Goal: Communication & Community: Ask a question

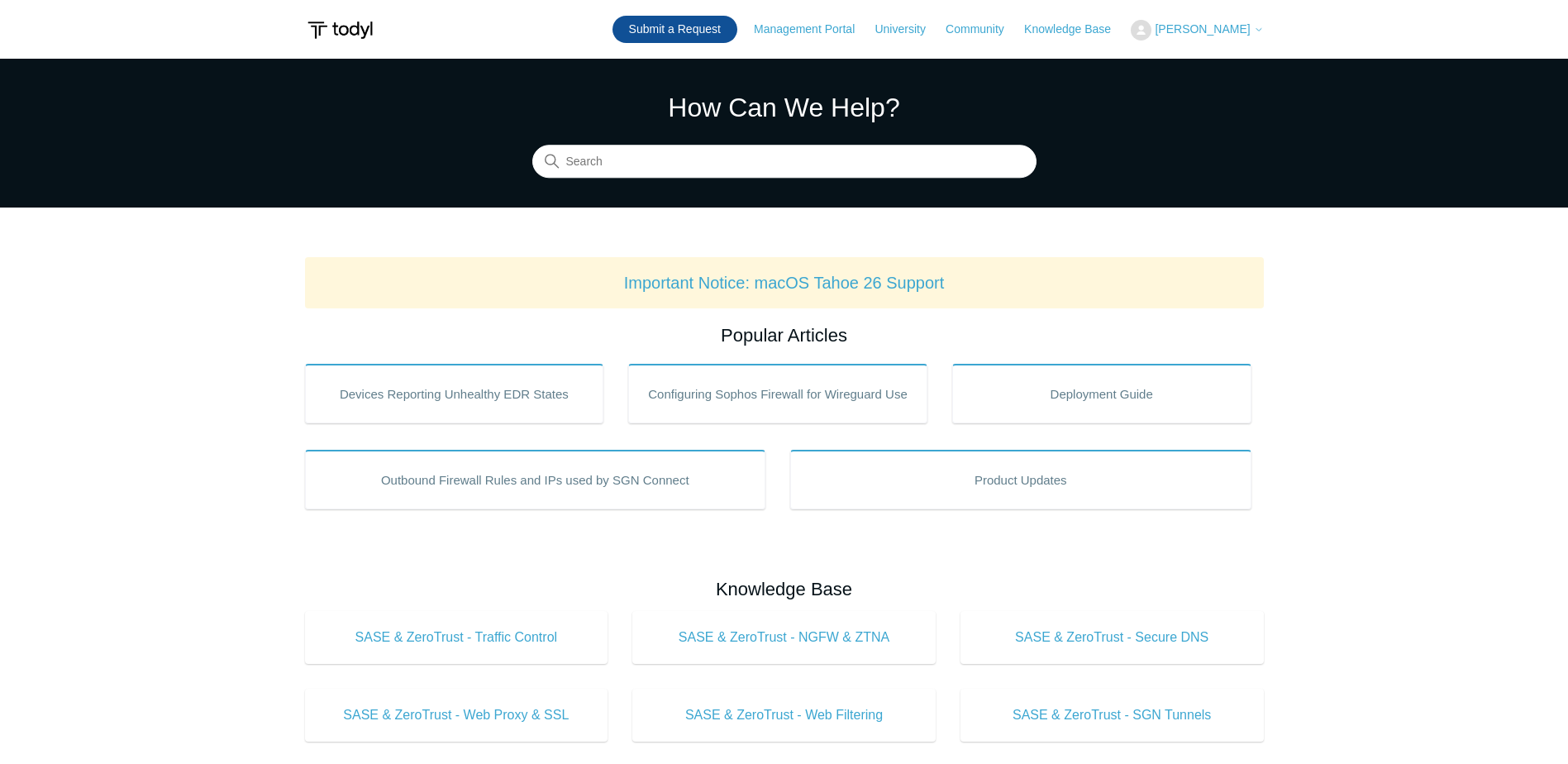
click at [696, 27] on link "Submit a Request" at bounding box center [675, 29] width 125 height 27
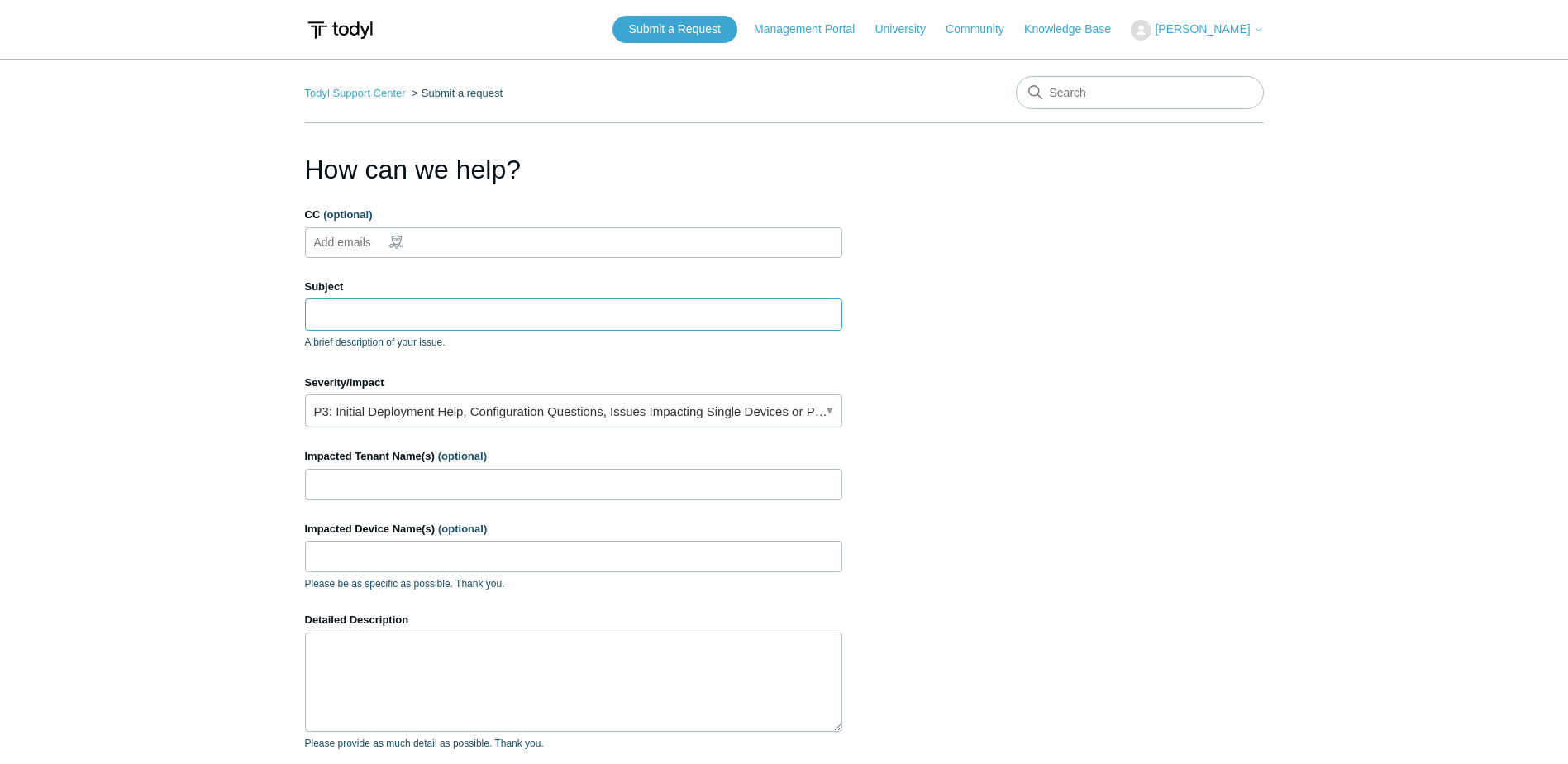
click at [414, 320] on input "Subject" at bounding box center [574, 314] width 537 height 31
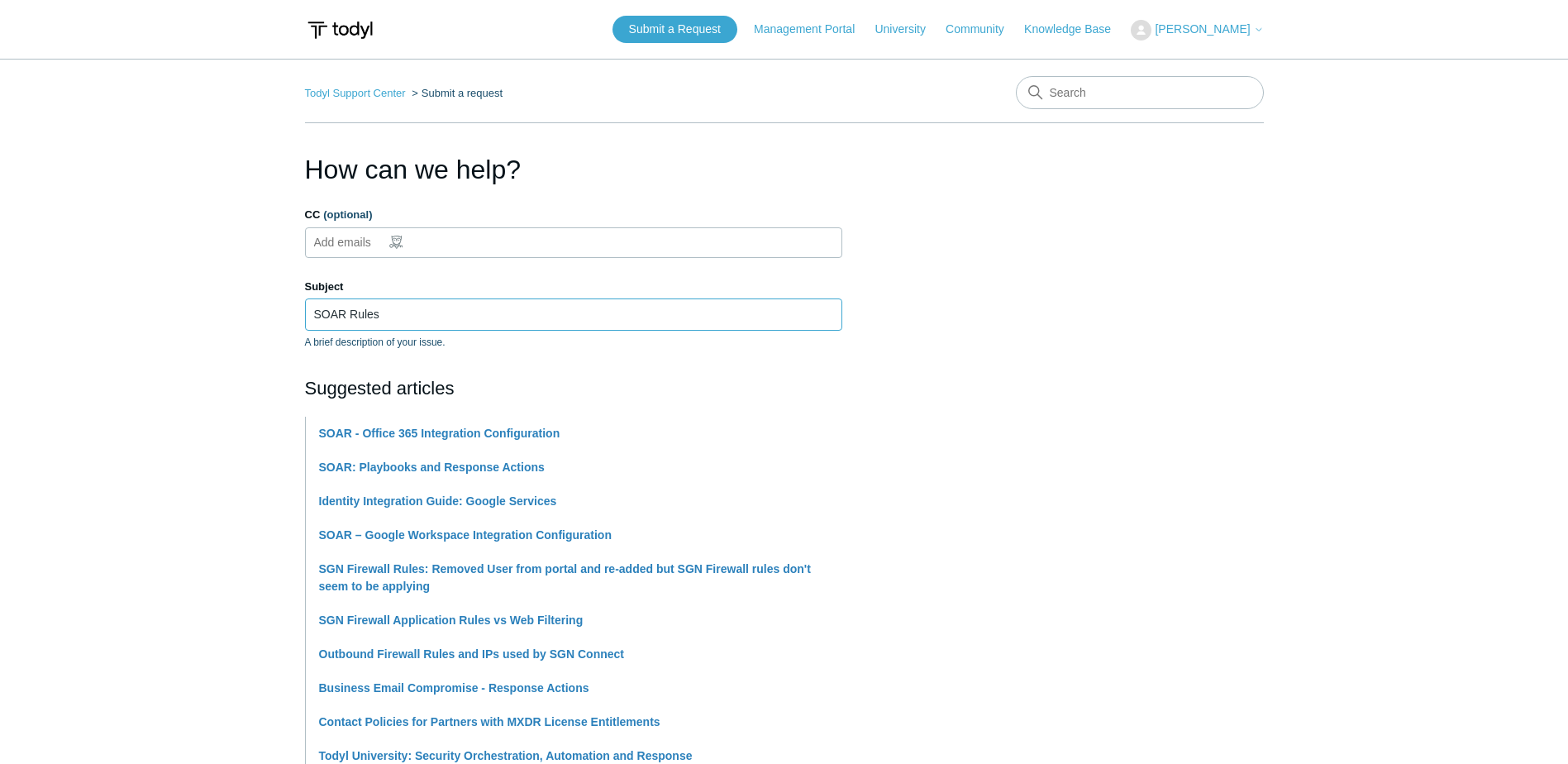
scroll to position [248, 0]
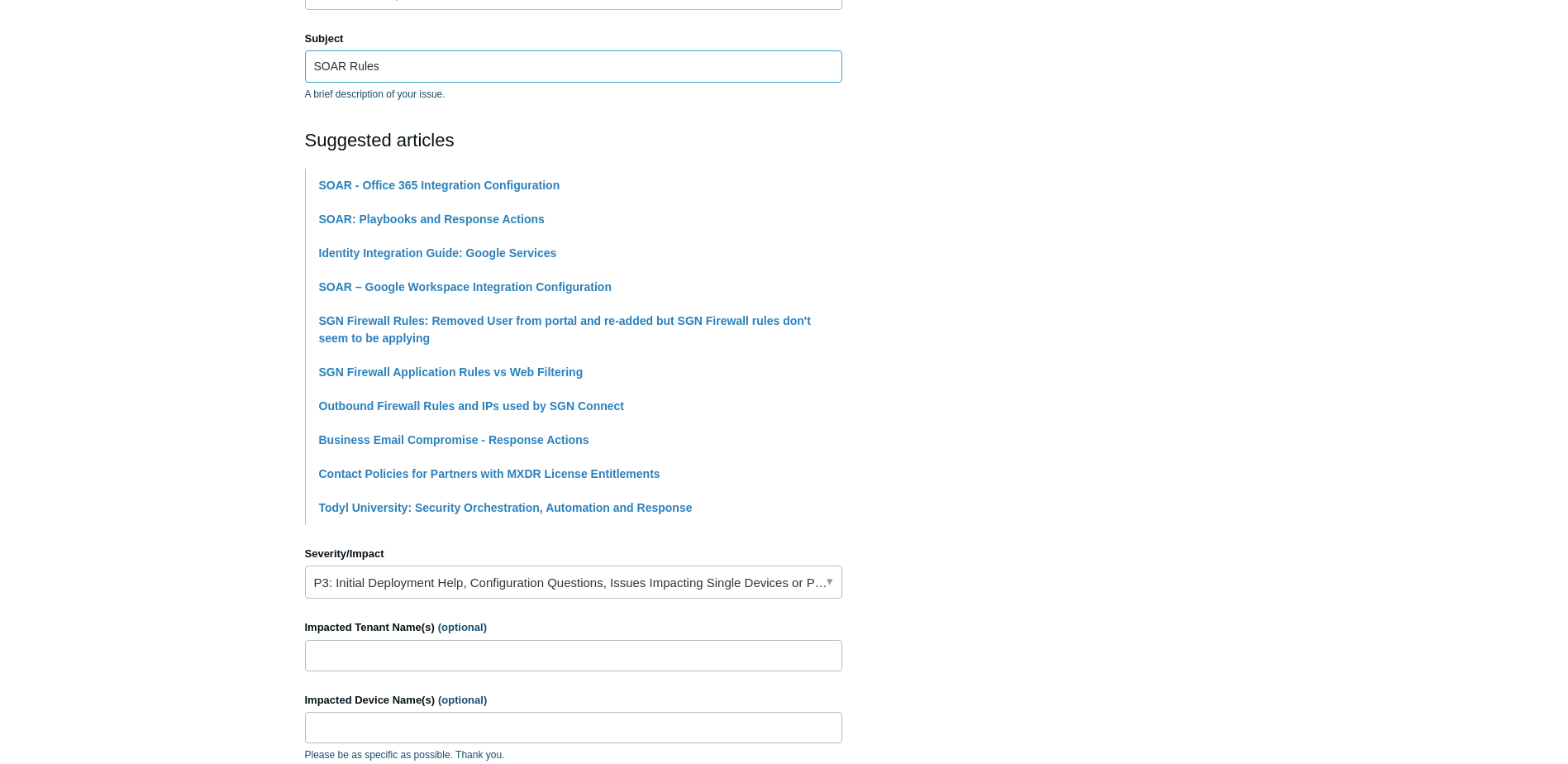
type input "SOAR Rules"
click at [443, 577] on link "P3: Initial Deployment Help, Configuration Questions, Issues Impacting Single D…" at bounding box center [574, 583] width 537 height 33
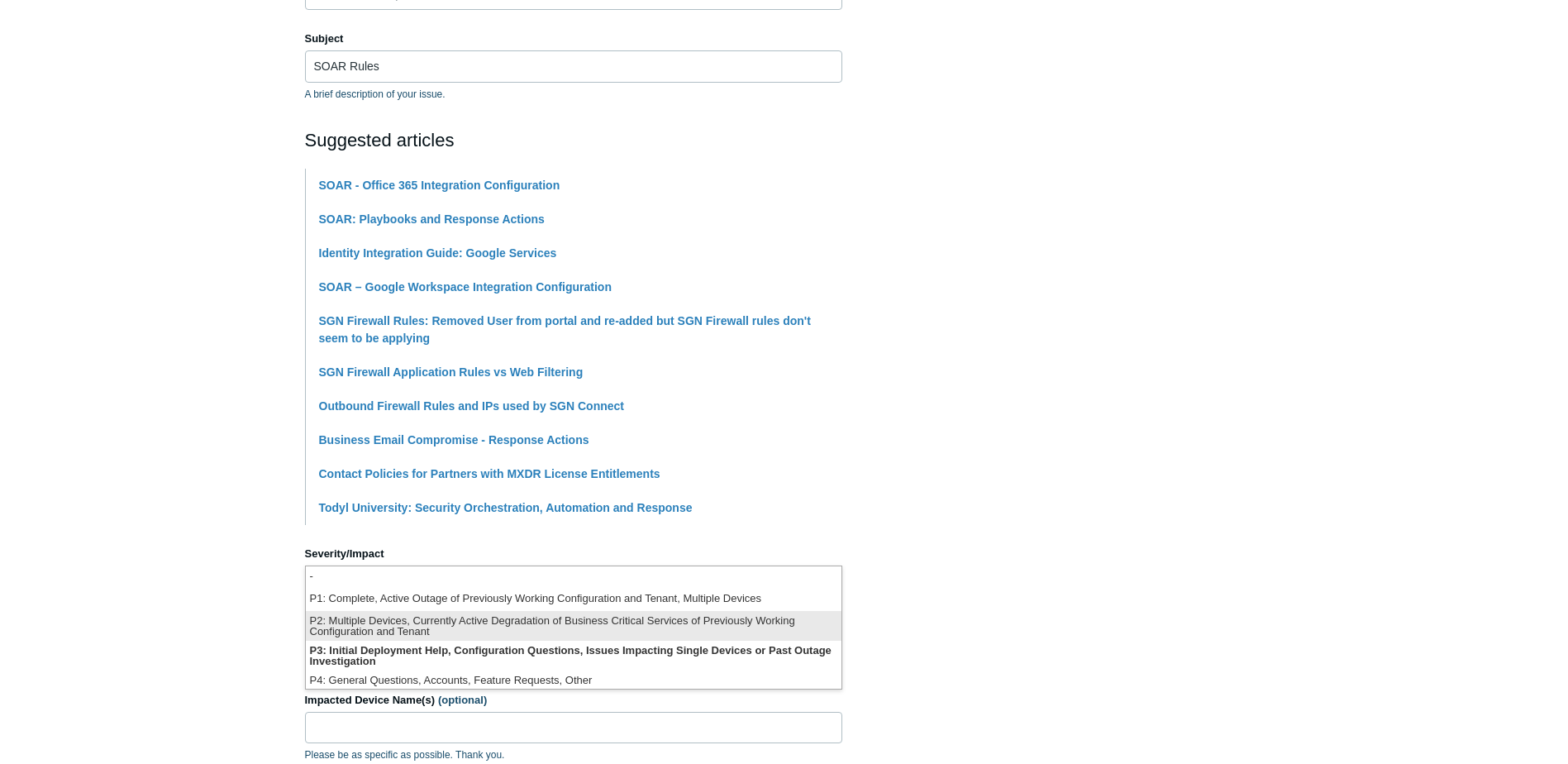
scroll to position [4, 0]
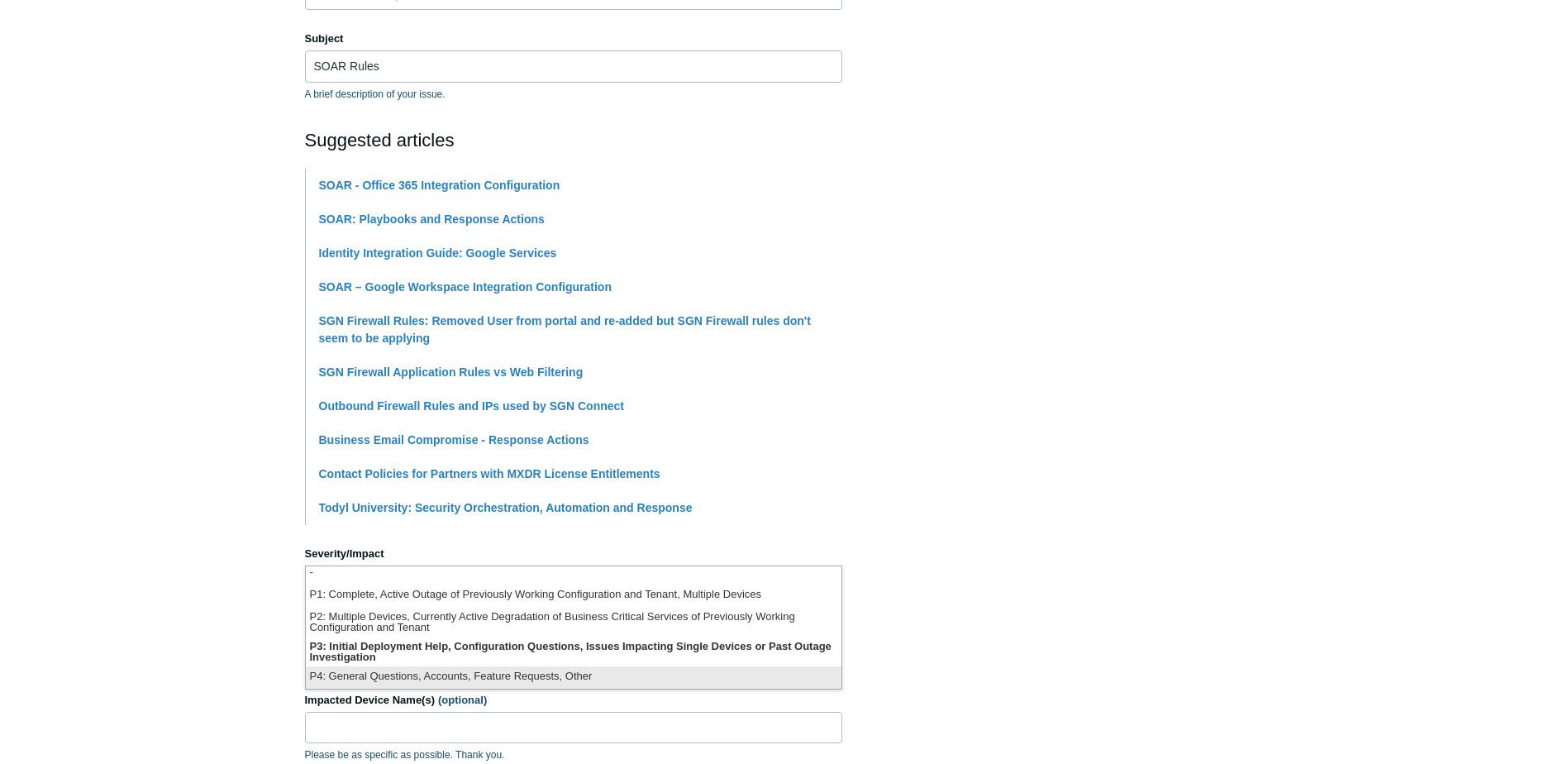
click at [426, 671] on li "P4: General Questions, Accounts, Feature Requests, Other" at bounding box center [573, 678] width 535 height 23
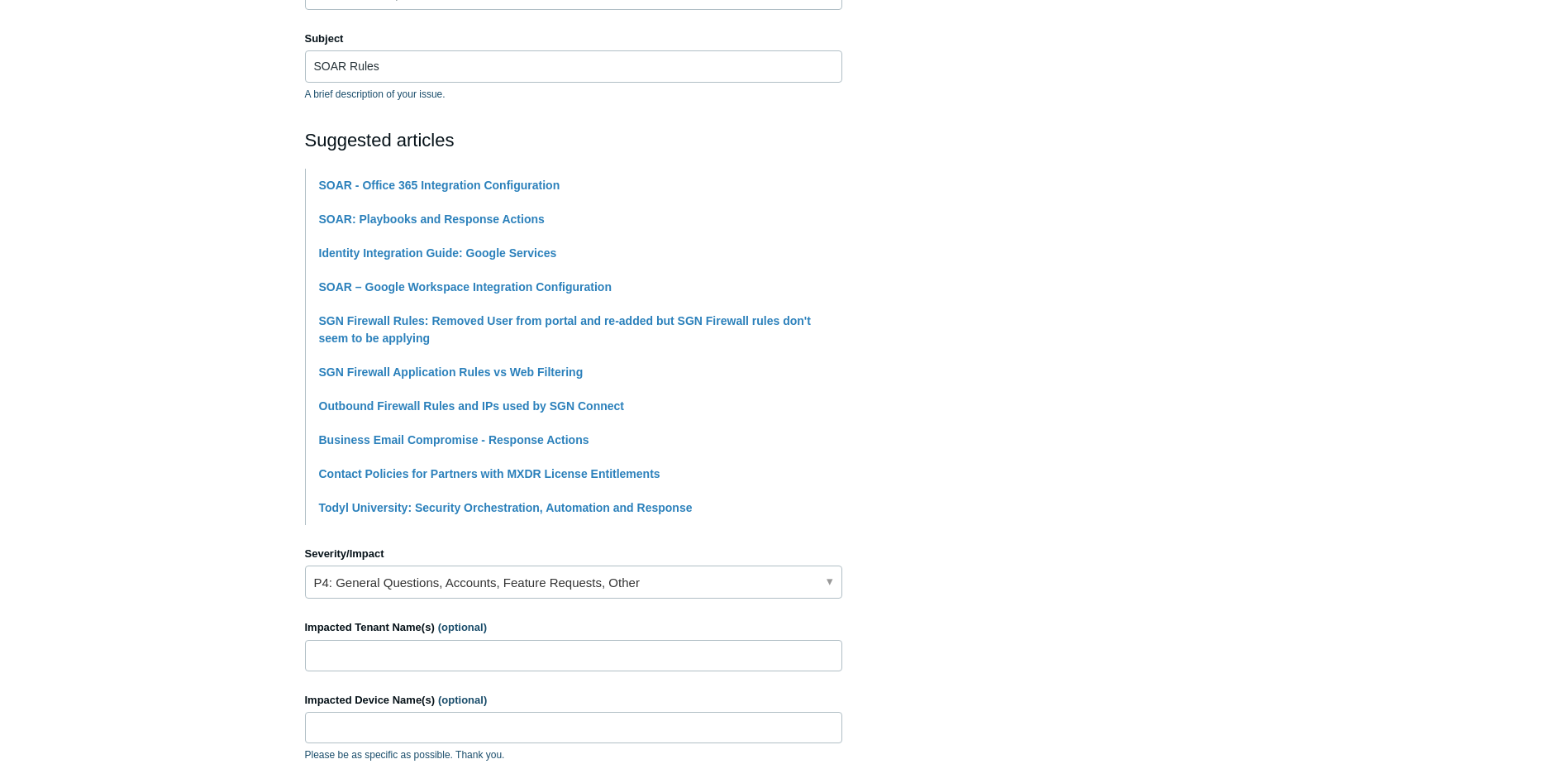
click at [1145, 464] on section "How can we help? CC (optional) Add emails Subject SOAR Rules A brief descriptio…" at bounding box center [784, 492] width 959 height 1181
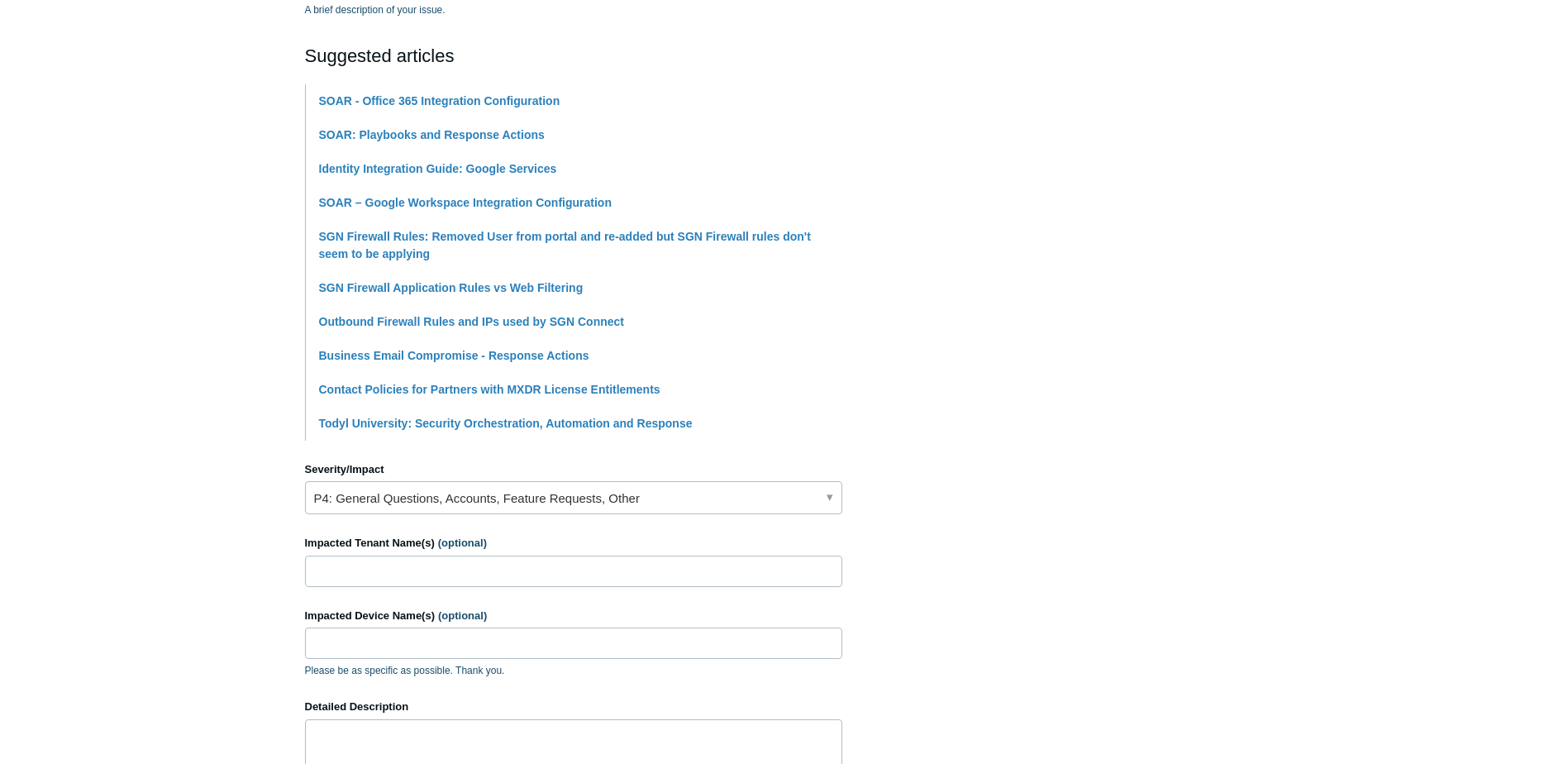
scroll to position [413, 0]
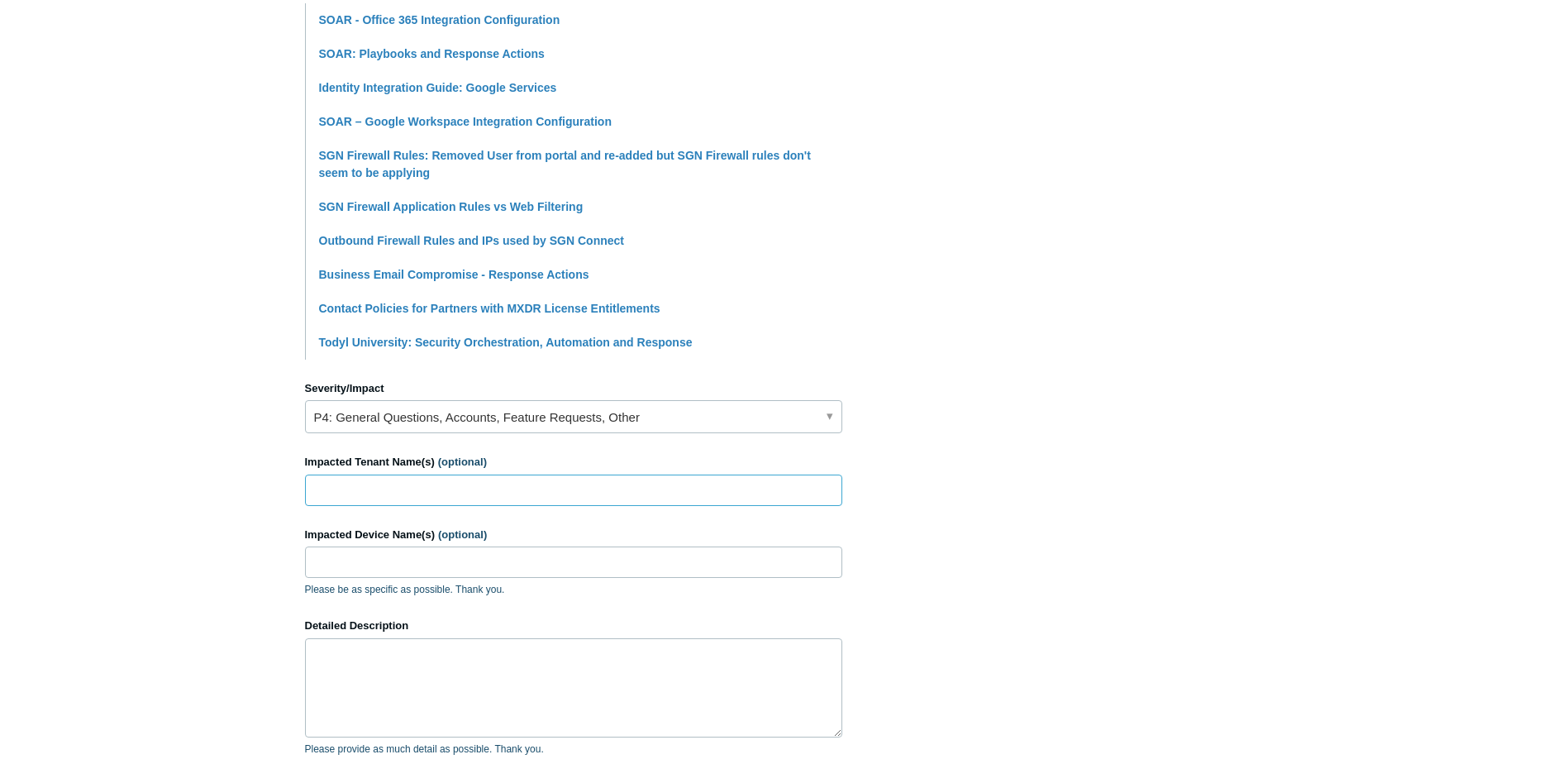
click at [424, 503] on input "Impacted Tenant Name(s) (optional)" at bounding box center [574, 491] width 537 height 31
type input "[PERSON_NAME] General Construction"
paste textarea "0109577726741614"
type textarea "0"
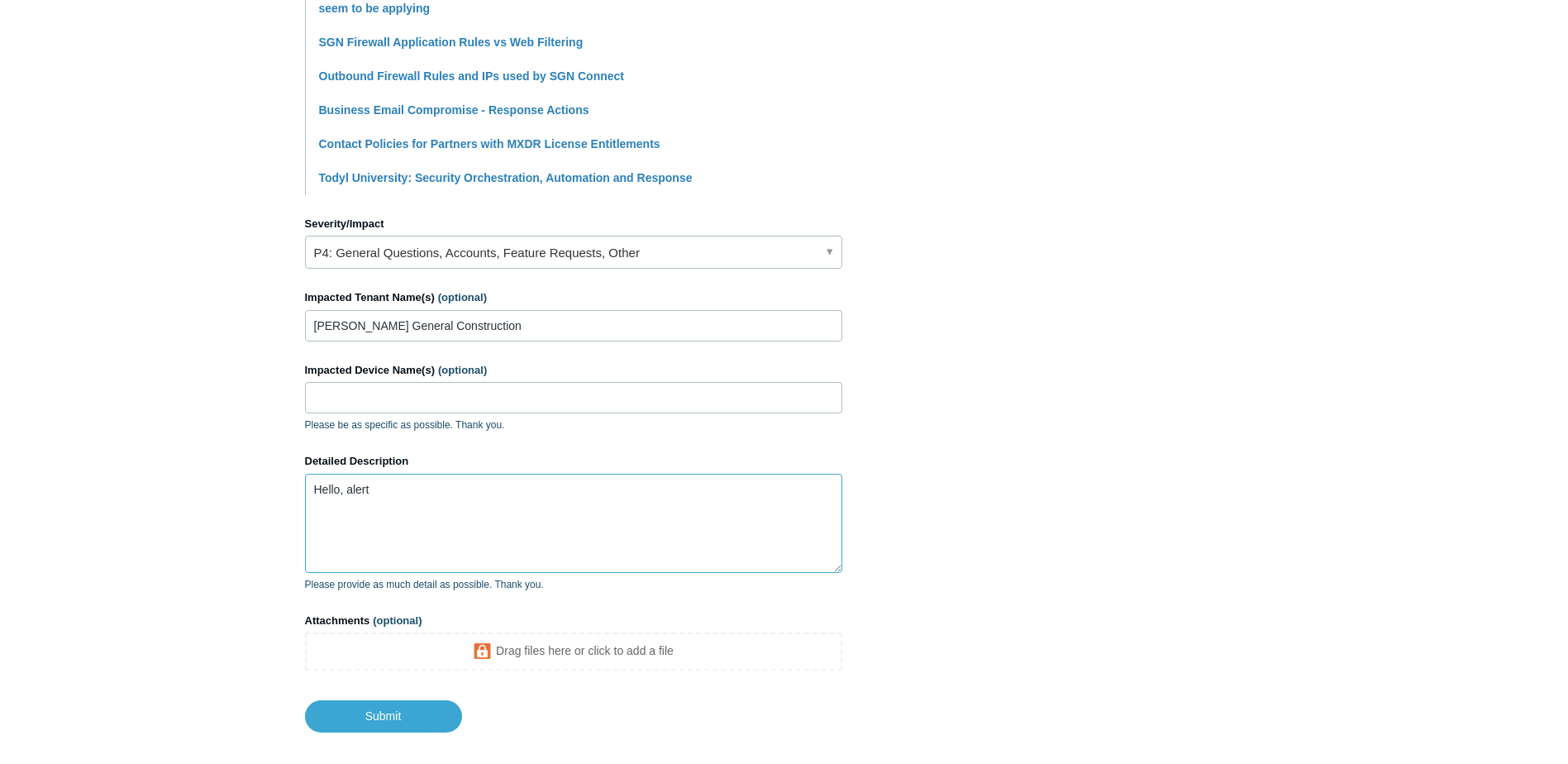
scroll to position [579, 0]
paste textarea "[PERSON_NAME] General Construction MXDR Critical-Suspicious Activity Detection …"
drag, startPoint x: 372, startPoint y: 507, endPoint x: 458, endPoint y: 481, distance: 89.8
click at [458, 481] on textarea "Hello, we received an alert: [PERSON_NAME] General Construction MXDR Critical-S…" at bounding box center [574, 523] width 537 height 99
click at [565, 502] on textarea "Hello, we received an alert: Critical-Suspicious Activity Detection Event" at bounding box center [574, 523] width 537 height 99
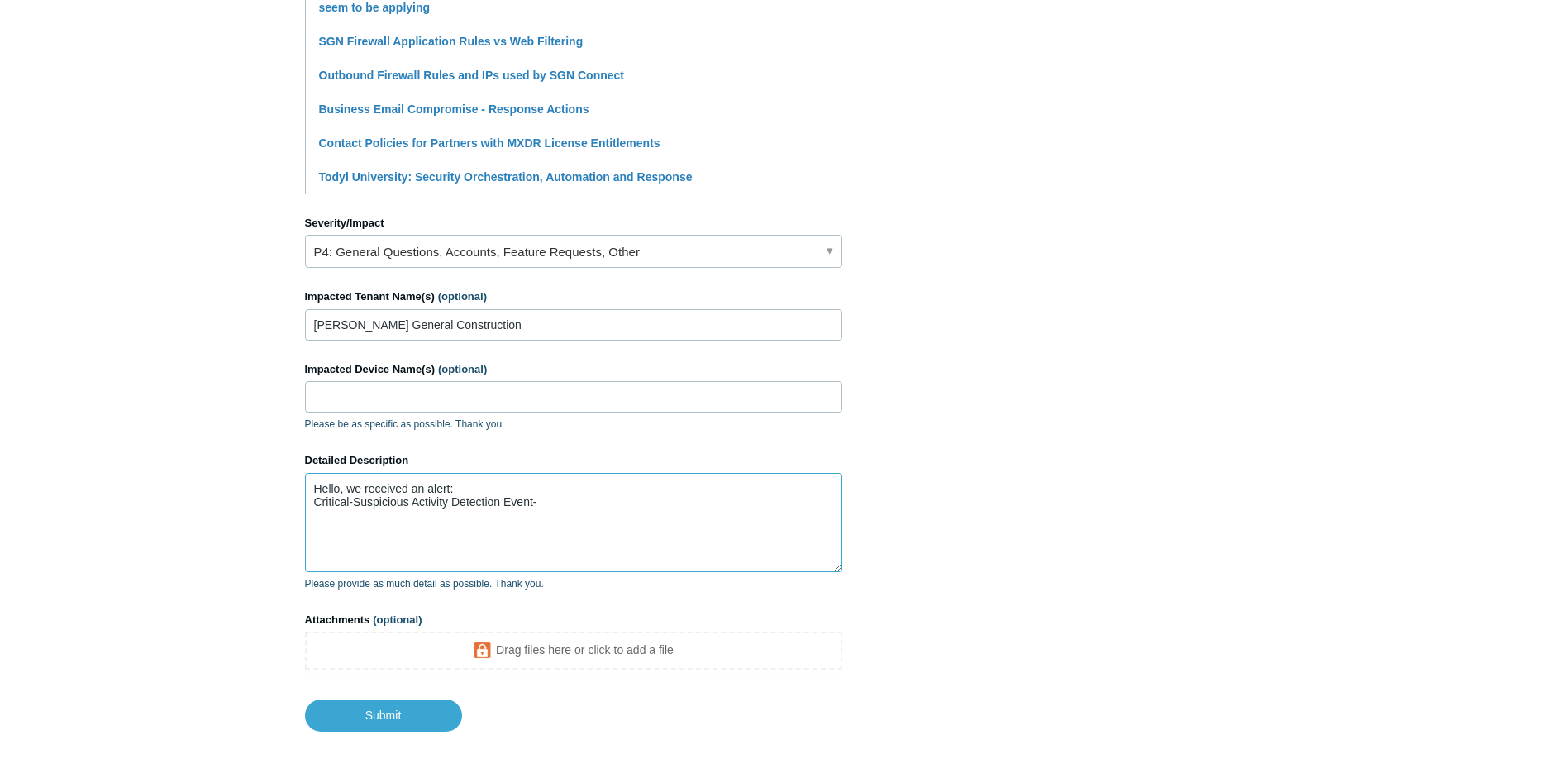
paste textarea "0109577726741614"
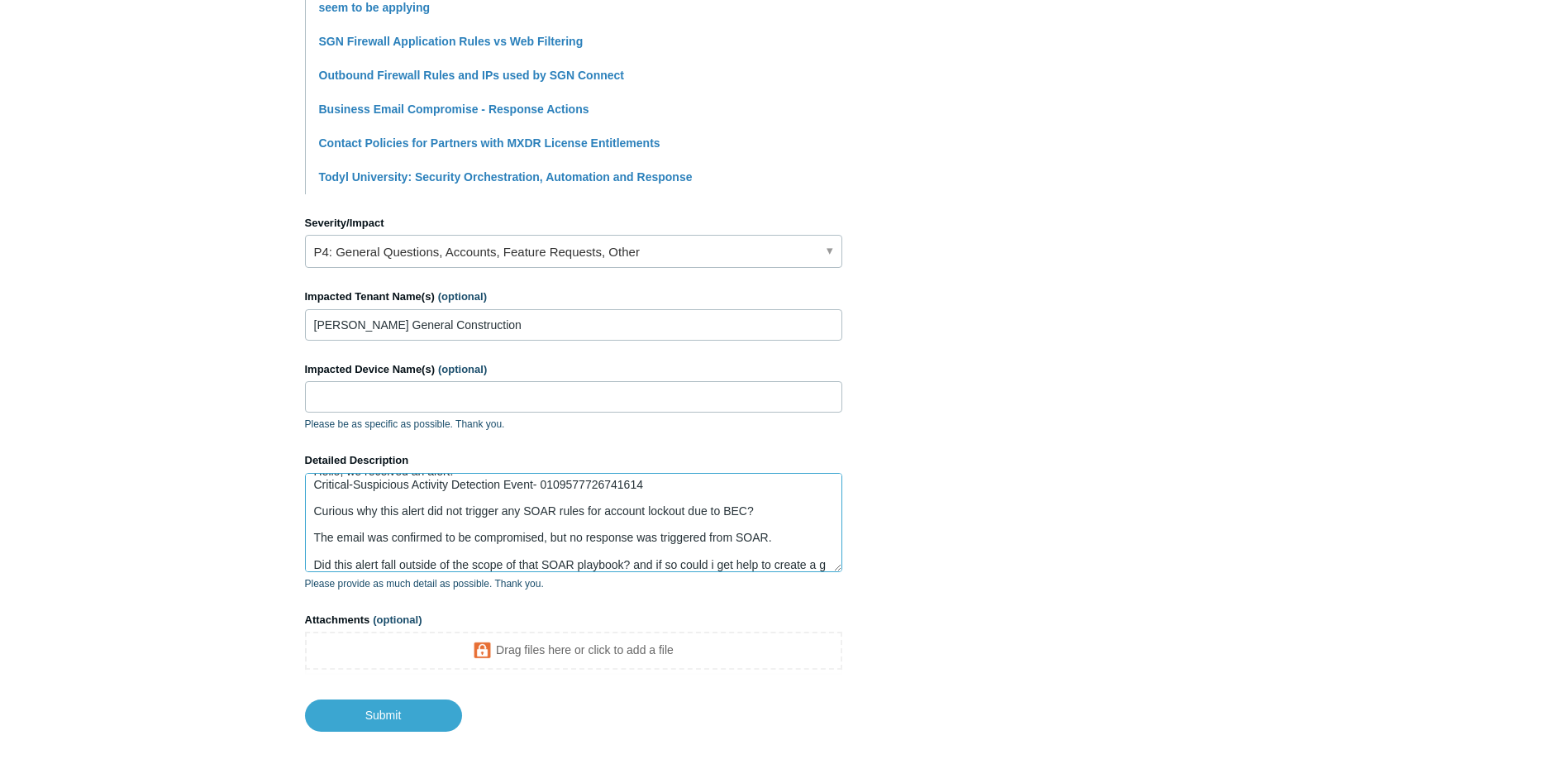
scroll to position [30, 0]
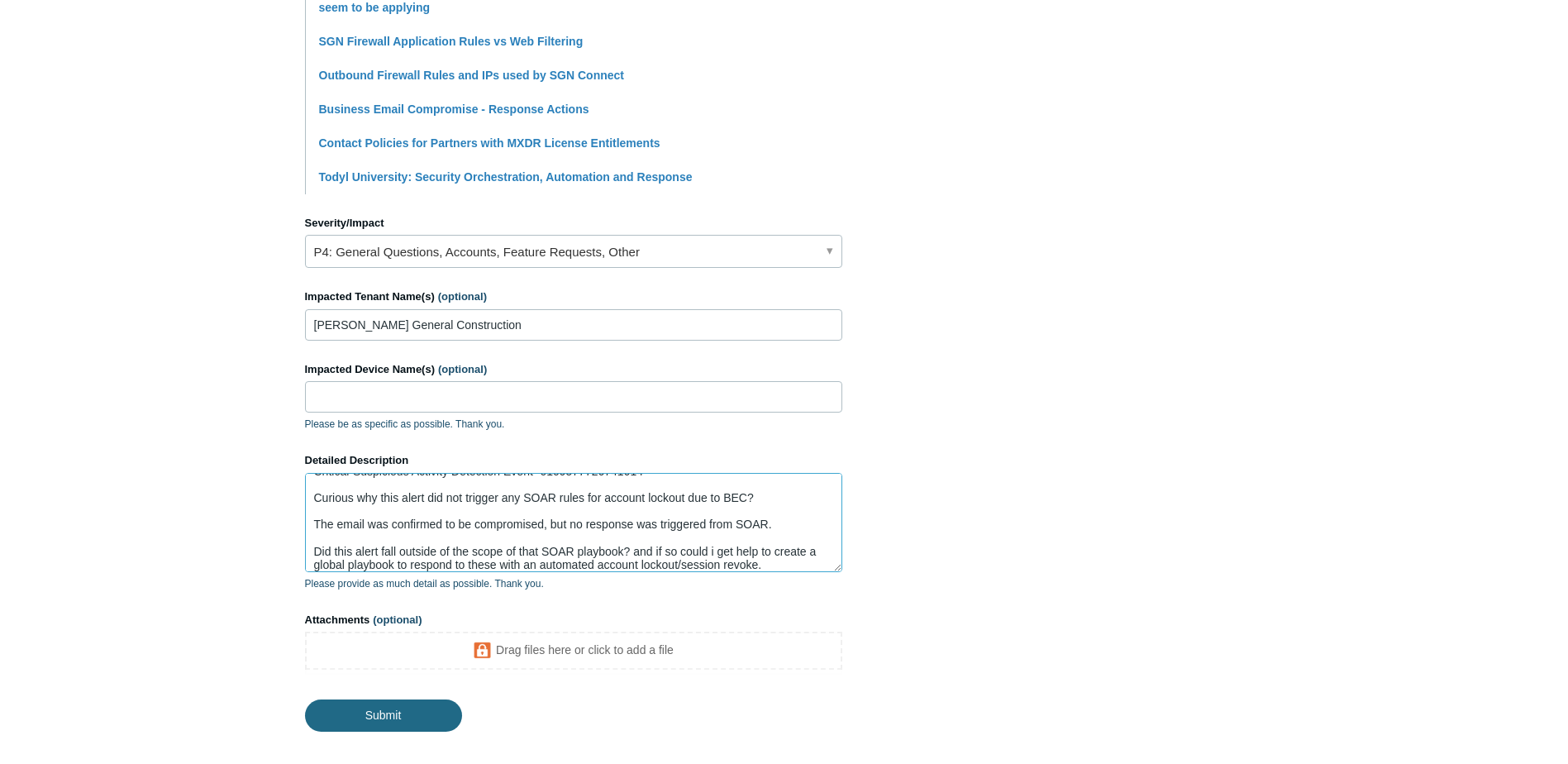
type textarea "Hello, we received an alert: Critical-Suspicious Activity Detection Event- 0109…"
click at [419, 708] on input "Submit" at bounding box center [384, 716] width 157 height 33
